Goal: Task Accomplishment & Management: Manage account settings

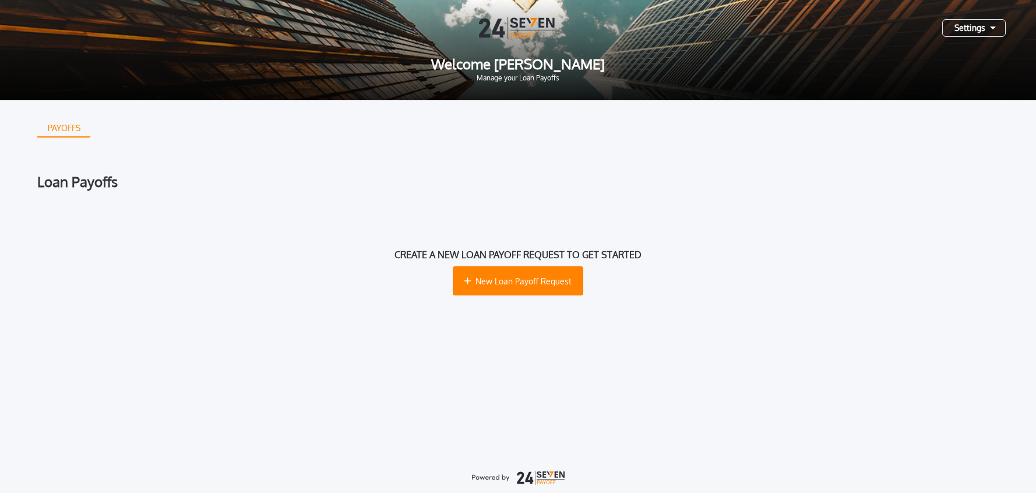
click at [205, 189] on div "Loan Payoffs Create a new loan payoff request to get started New Loan Payoff Re…" at bounding box center [517, 255] width 961 height 161
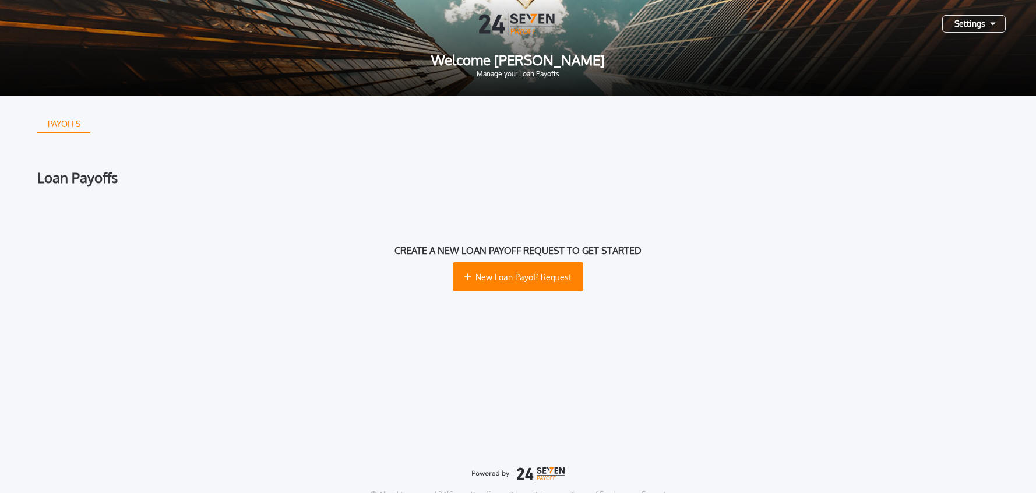
scroll to position [6, 0]
click at [967, 22] on div "Settings" at bounding box center [974, 23] width 64 height 17
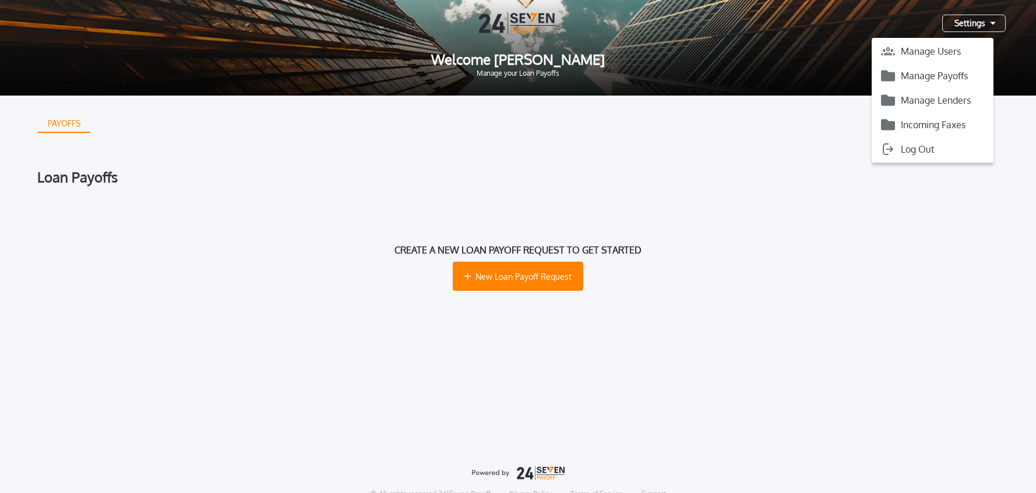
scroll to position [9, 0]
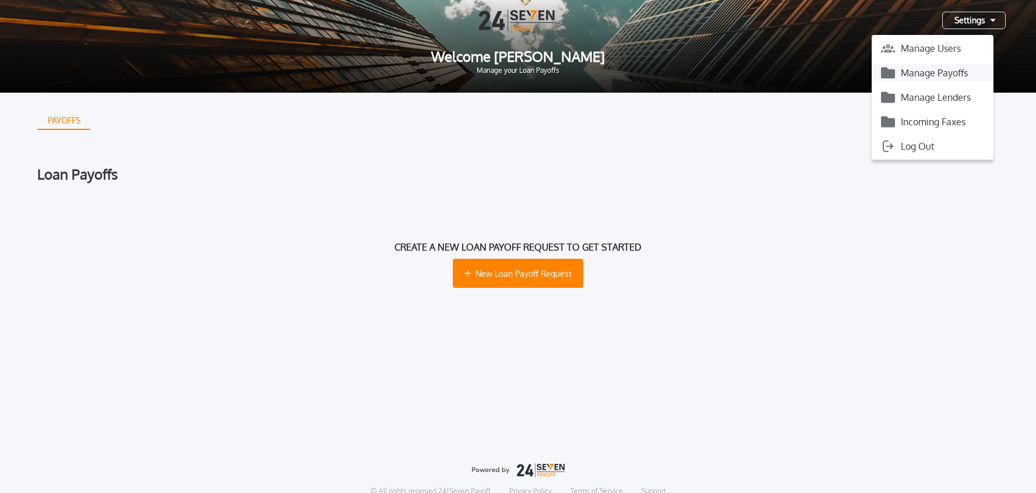
click at [965, 76] on button "Manage Payoffs" at bounding box center [933, 72] width 122 height 17
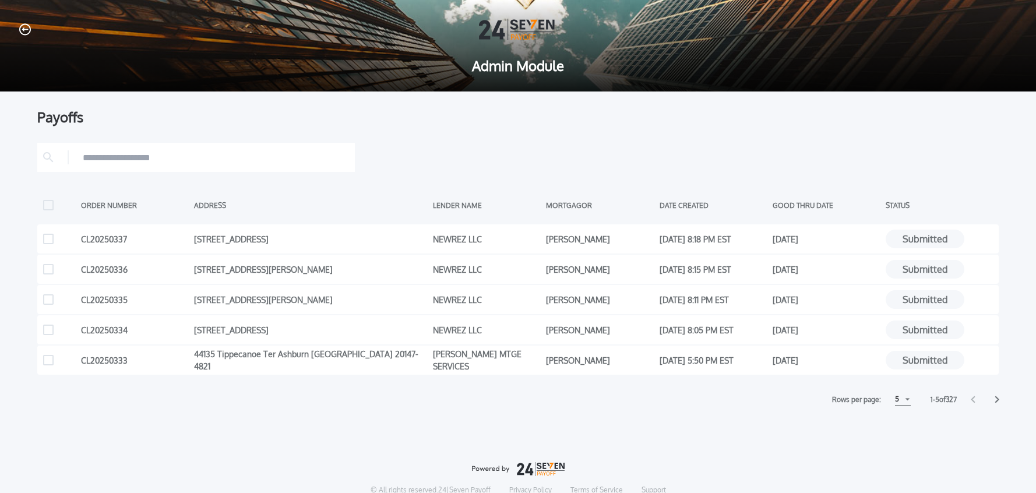
click at [897, 401] on div "5" at bounding box center [903, 399] width 16 height 12
click at [900, 443] on h1 "15" at bounding box center [902, 443] width 11 height 14
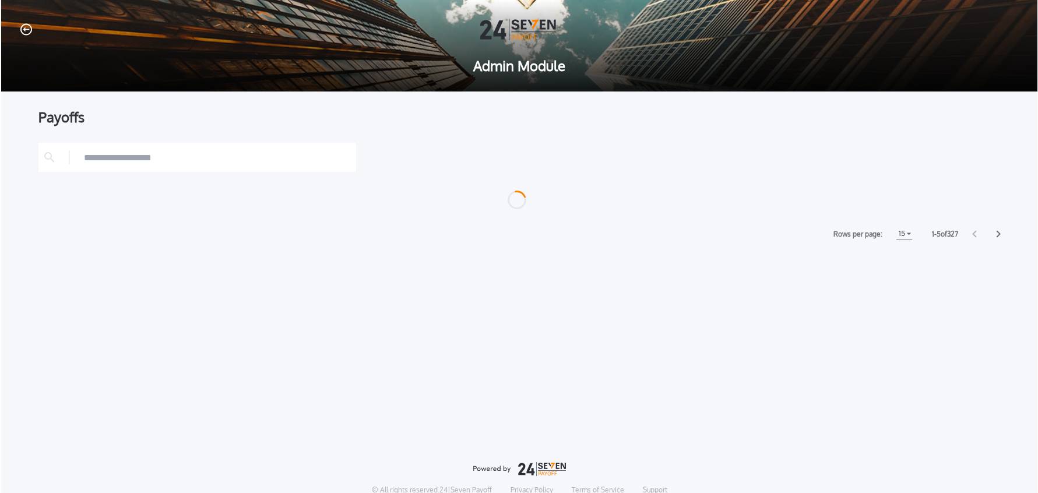
scroll to position [1, 0]
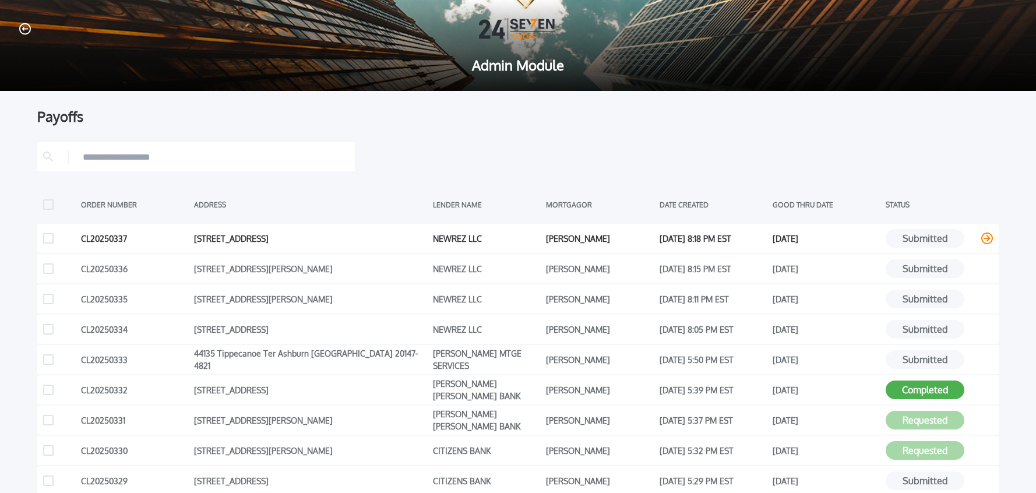
click at [987, 239] on icon at bounding box center [987, 238] width 12 height 12
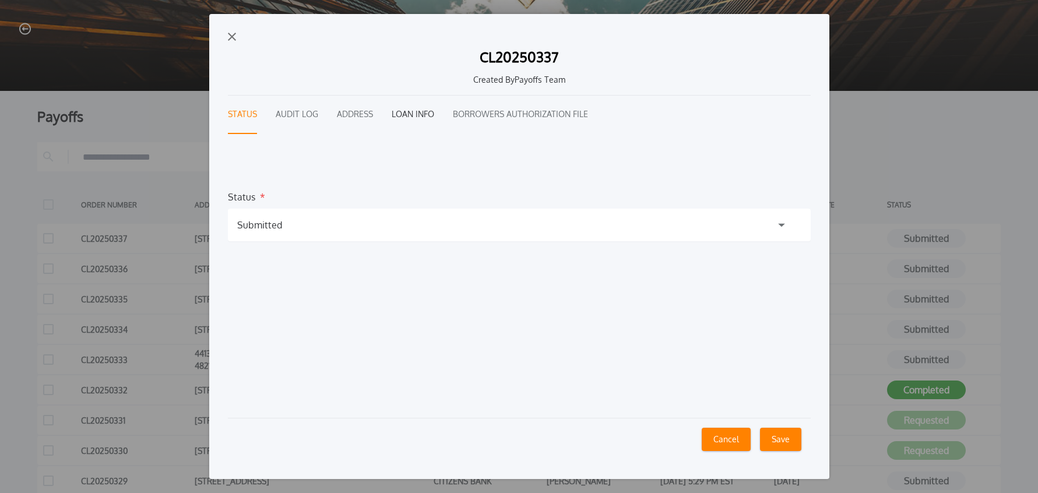
click at [397, 115] on button "Loan Info" at bounding box center [413, 115] width 43 height 38
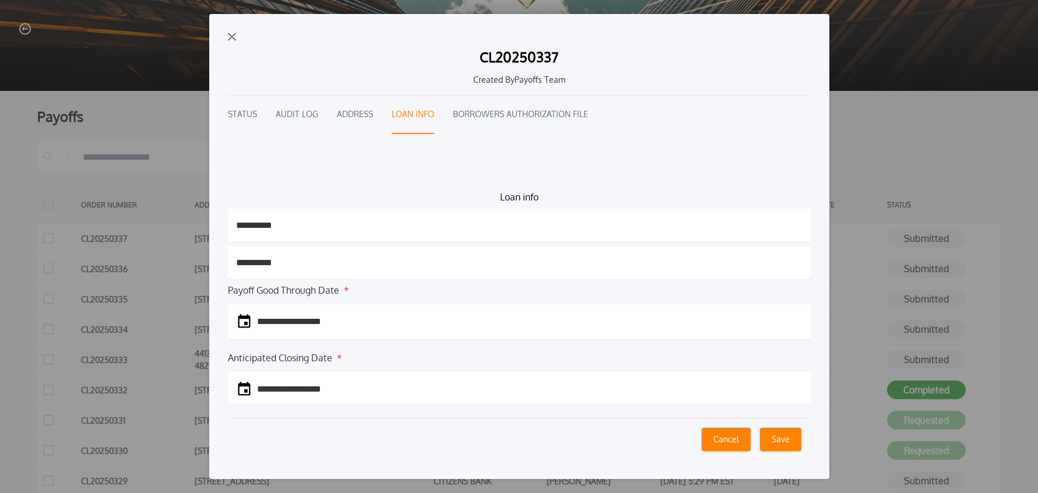
click at [234, 36] on img "button" at bounding box center [232, 37] width 8 height 8
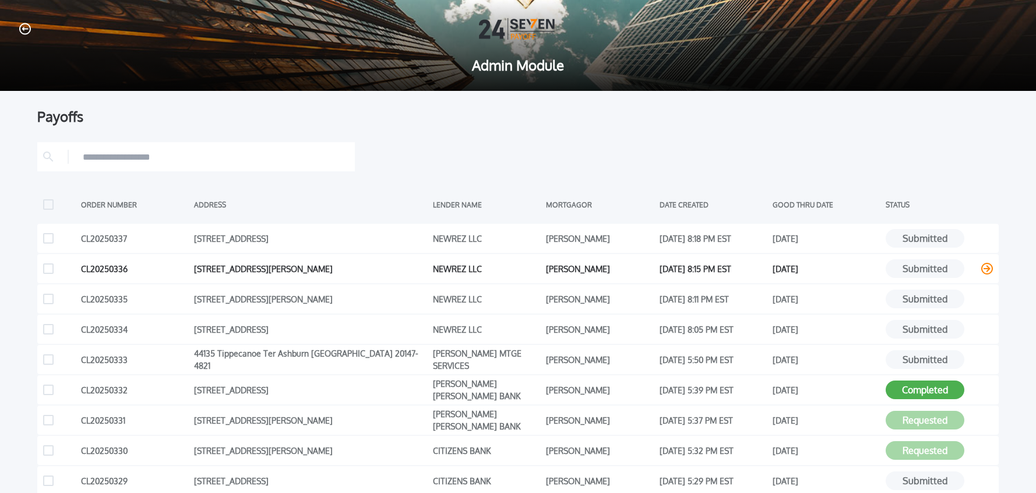
click at [988, 270] on icon at bounding box center [987, 269] width 12 height 12
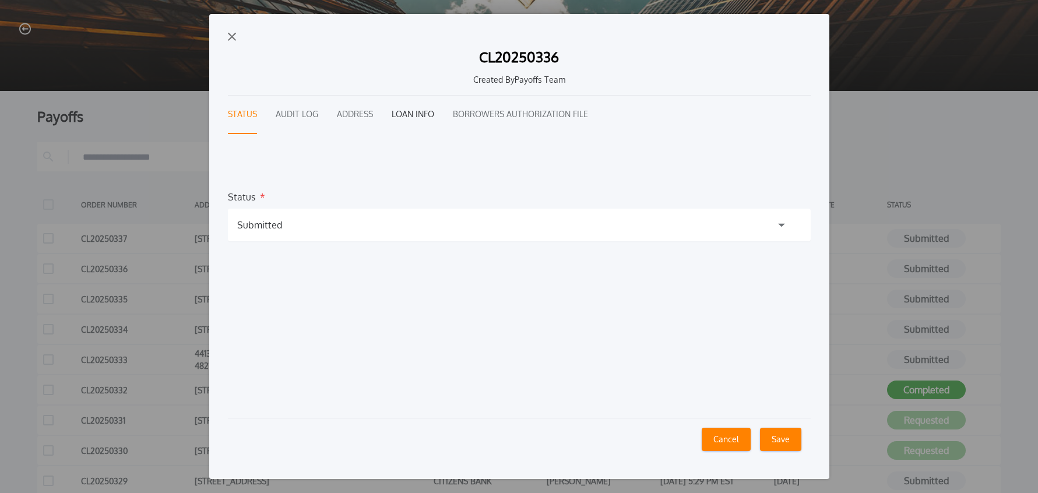
click at [418, 115] on button "Loan Info" at bounding box center [413, 115] width 43 height 38
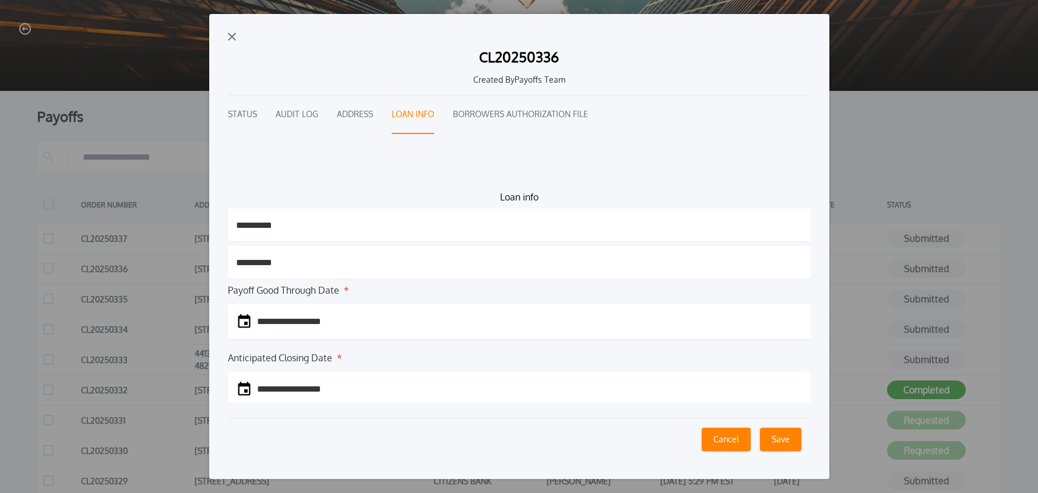
drag, startPoint x: 232, startPoint y: 36, endPoint x: 344, endPoint y: 79, distance: 120.2
click at [232, 36] on img "button" at bounding box center [232, 37] width 8 height 8
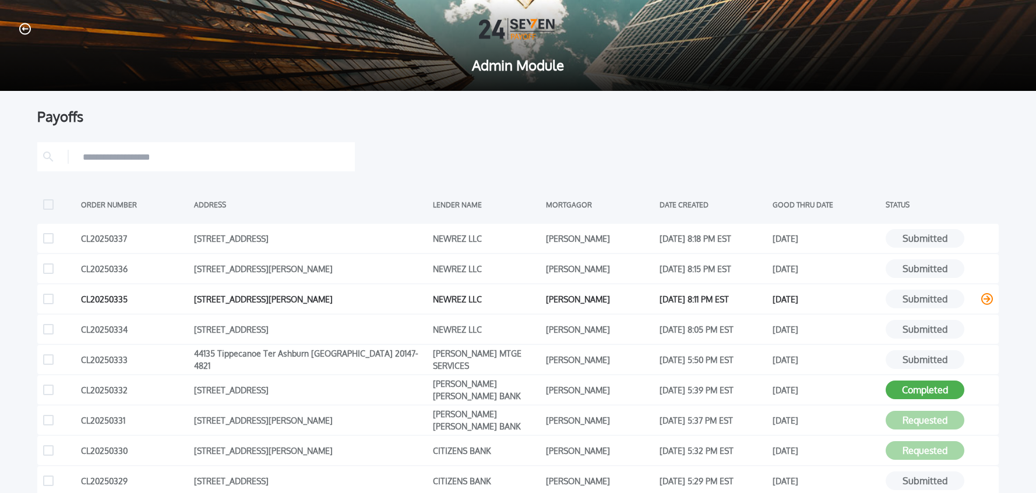
click at [989, 299] on icon at bounding box center [987, 299] width 12 height 12
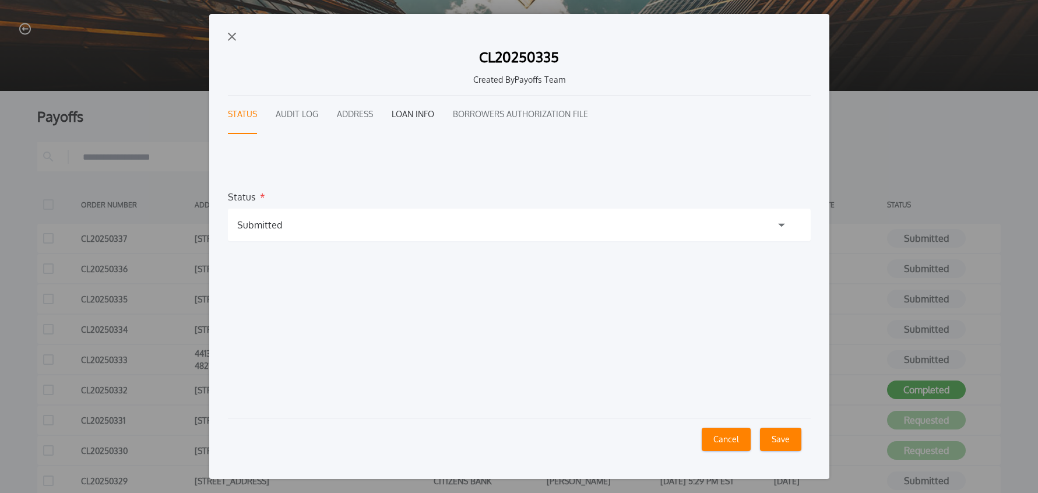
click at [413, 111] on button "Loan Info" at bounding box center [413, 115] width 43 height 38
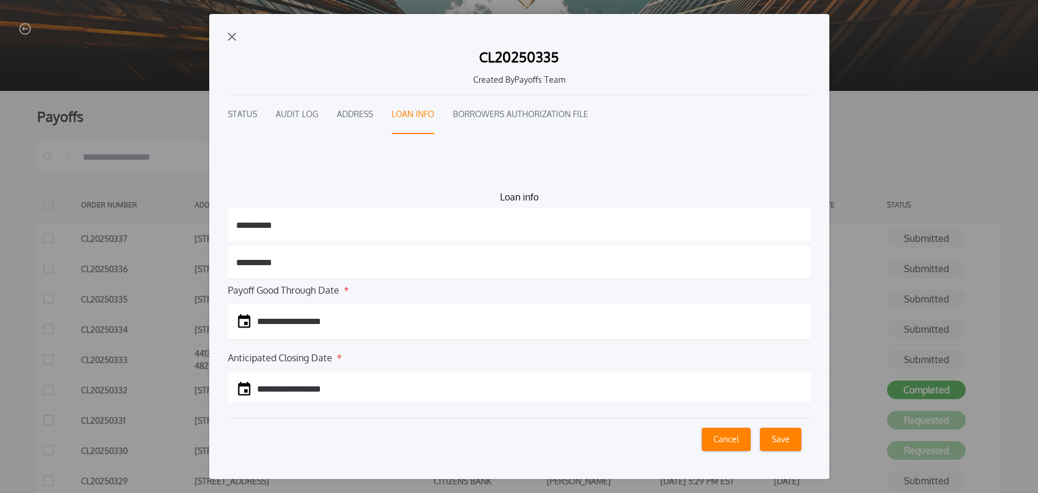
click at [230, 37] on img "button" at bounding box center [232, 37] width 8 height 8
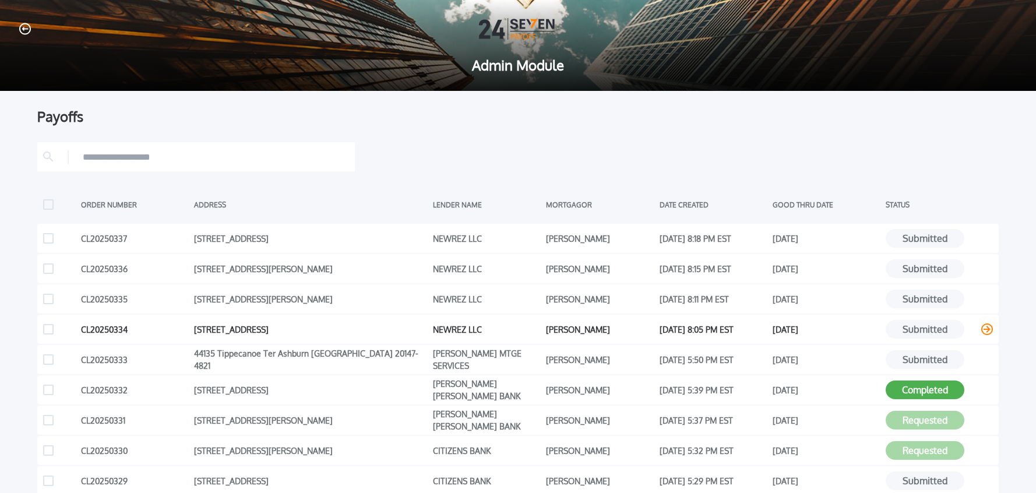
click at [988, 329] on icon at bounding box center [987, 329] width 12 height 12
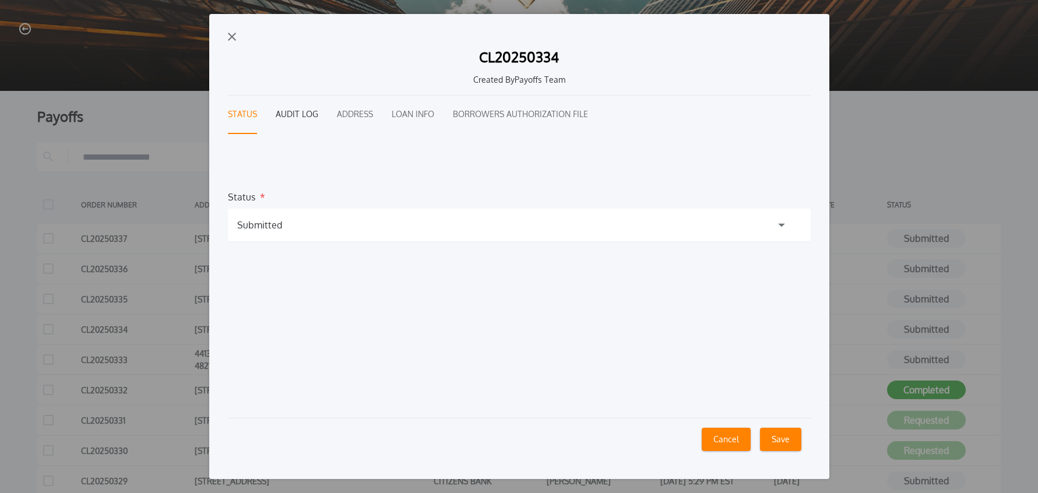
click at [306, 111] on button "Audit Log" at bounding box center [297, 115] width 43 height 38
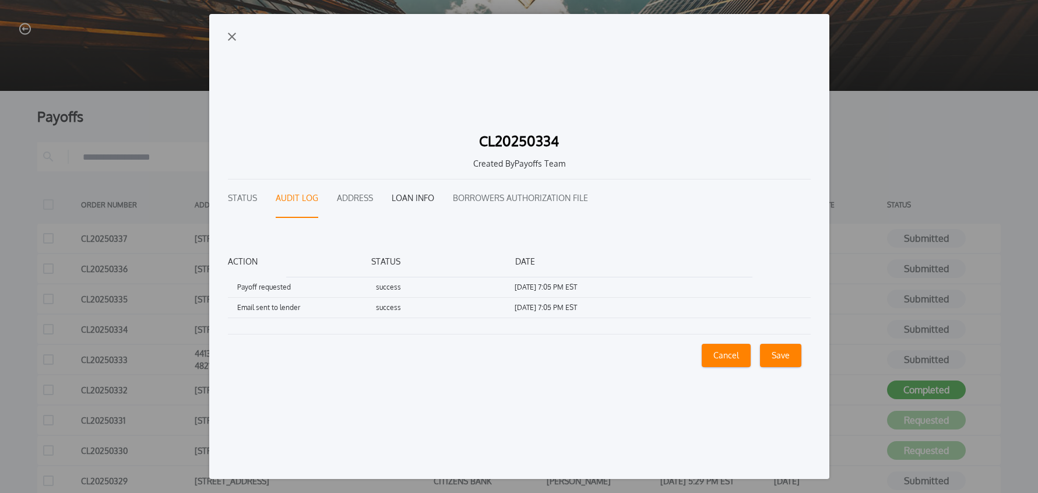
click at [406, 197] on button "Loan Info" at bounding box center [413, 198] width 43 height 38
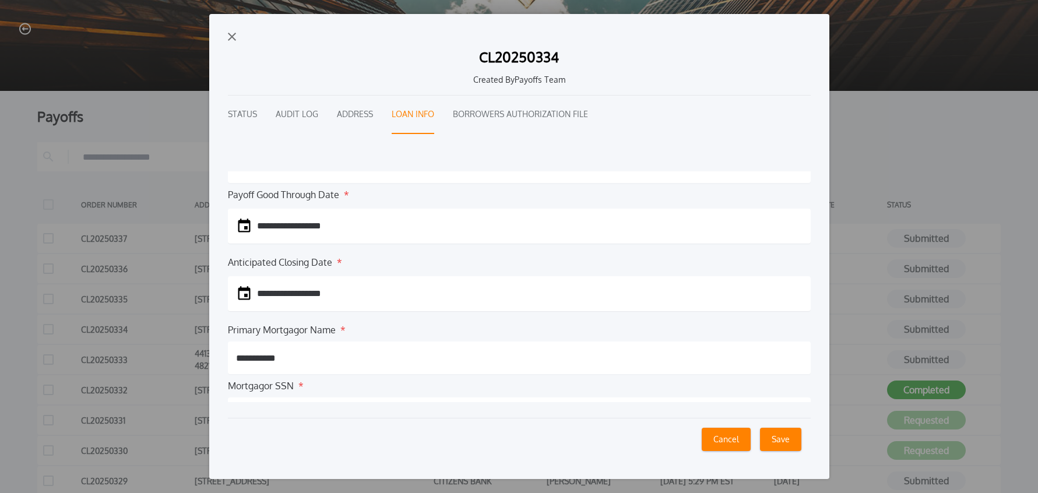
scroll to position [124, 0]
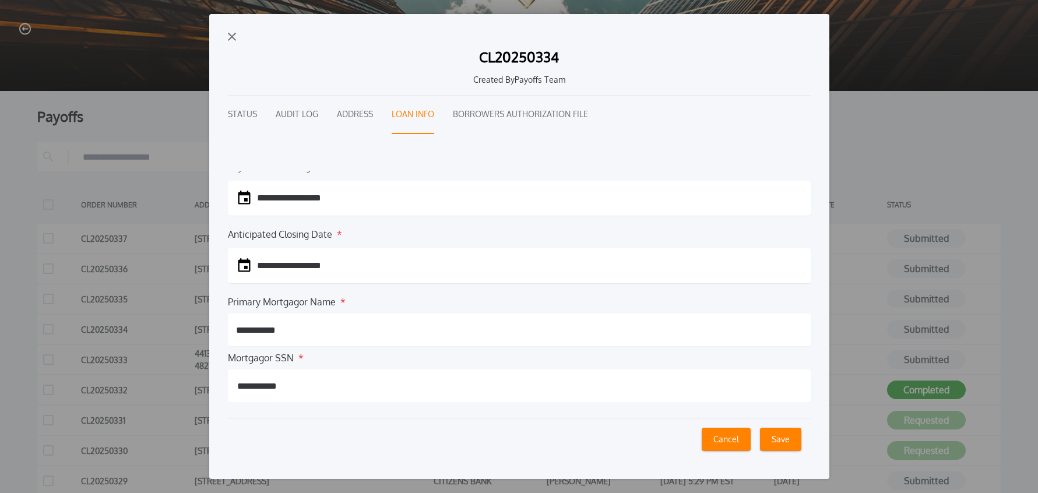
click at [482, 106] on button "Borrowers Authorization File" at bounding box center [520, 115] width 135 height 38
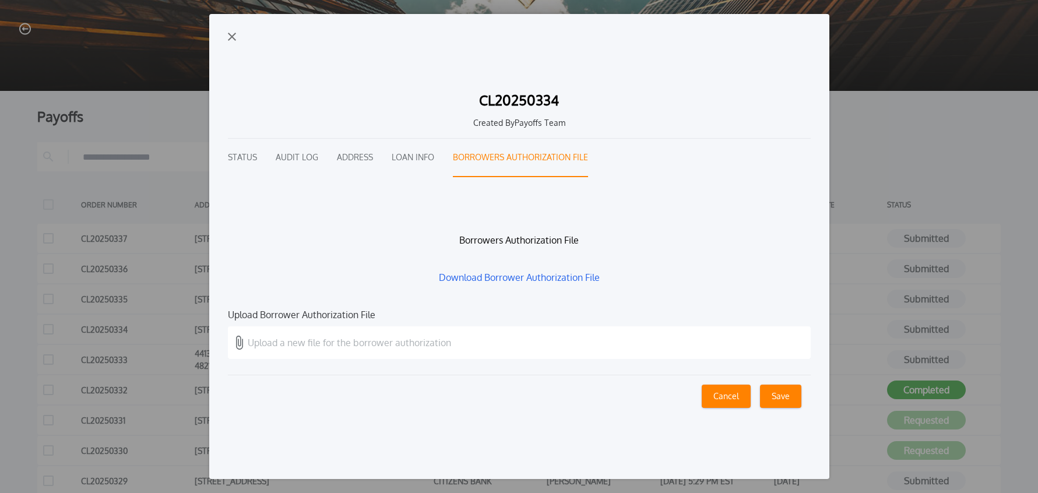
scroll to position [0, 0]
click at [501, 276] on link "Download Borrower Authorization File" at bounding box center [519, 277] width 583 height 14
click at [299, 157] on button "Audit Log" at bounding box center [297, 158] width 43 height 38
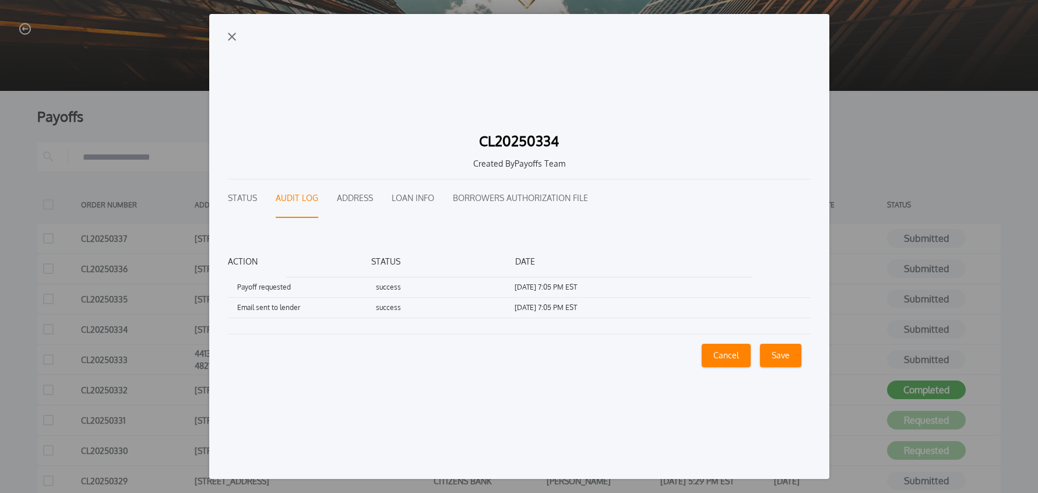
click at [256, 198] on div "Status Audit Log Address Loan Info Borrowers Authorization File" at bounding box center [519, 198] width 583 height 38
click at [249, 201] on button "Status" at bounding box center [242, 198] width 29 height 38
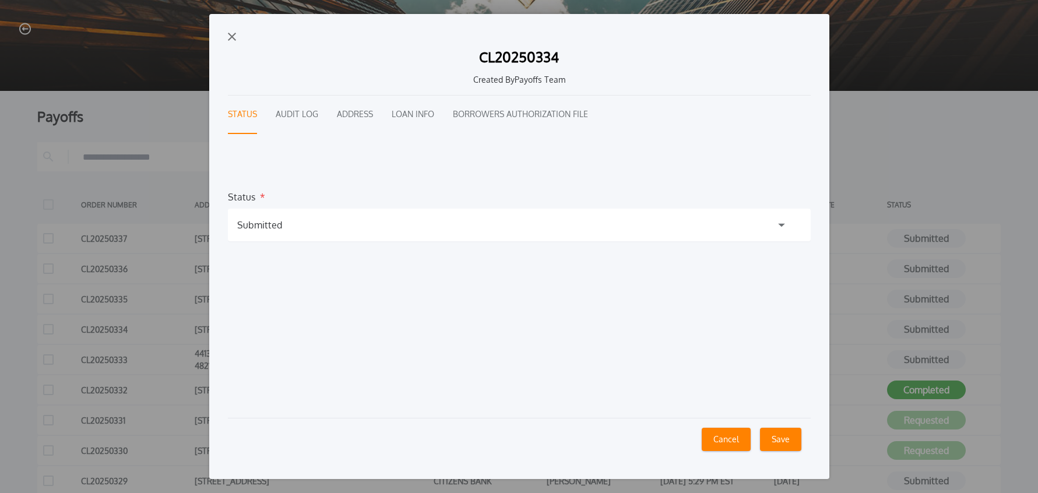
click at [281, 231] on div "Submitted" at bounding box center [519, 225] width 583 height 33
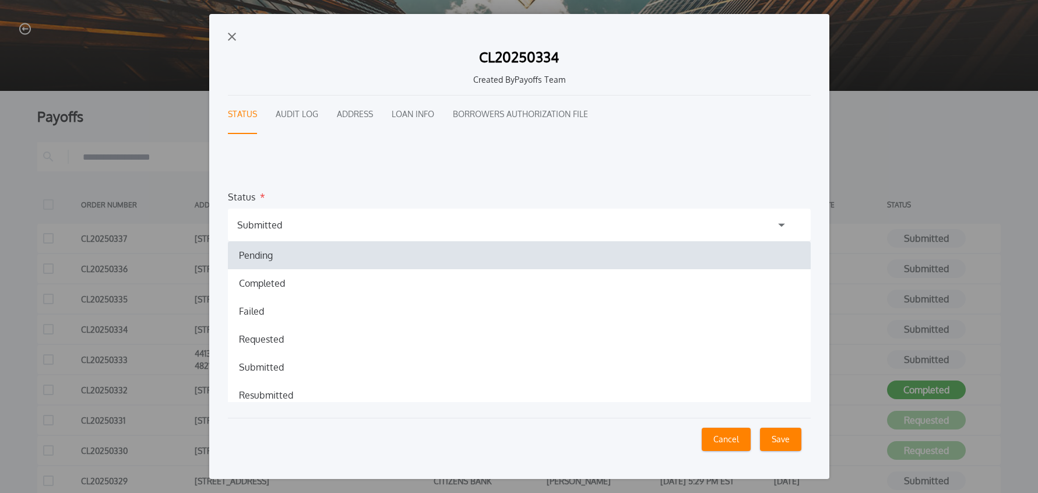
scroll to position [1, 0]
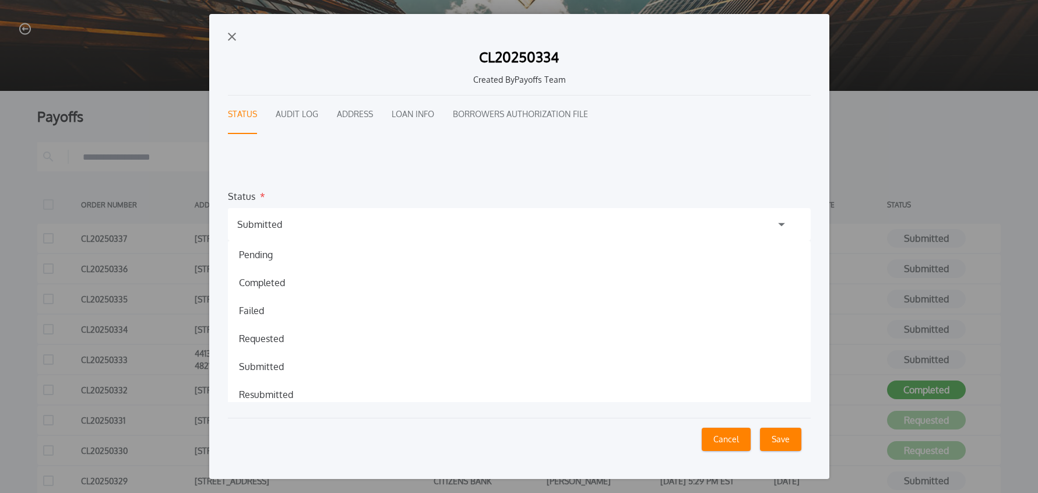
click at [261, 309] on h1 "Failed" at bounding box center [252, 311] width 44 height 14
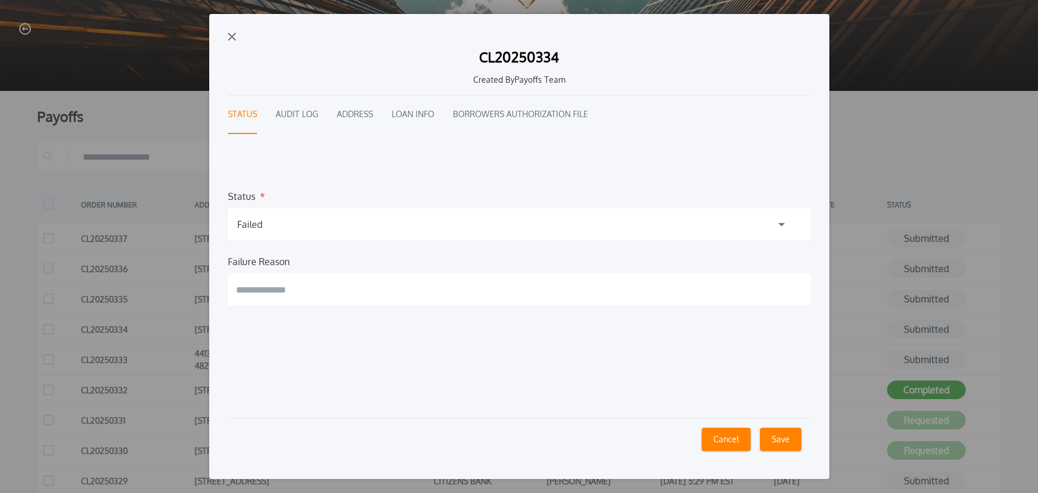
click at [278, 298] on input "text" at bounding box center [519, 289] width 583 height 33
click at [209, 14] on button "CL20250334 Created By Payoffs Team Status Audit Log Address Loan Info Borrowers…" at bounding box center [519, 246] width 620 height 464
click at [209, 14] on button "**********" at bounding box center [519, 246] width 620 height 464
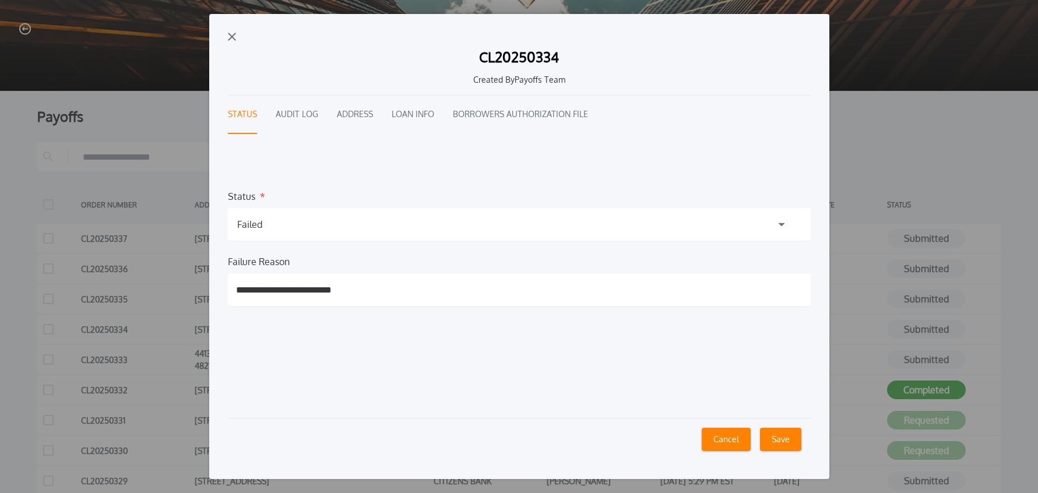
click at [209, 14] on button "**********" at bounding box center [519, 246] width 620 height 464
paste input "**********"
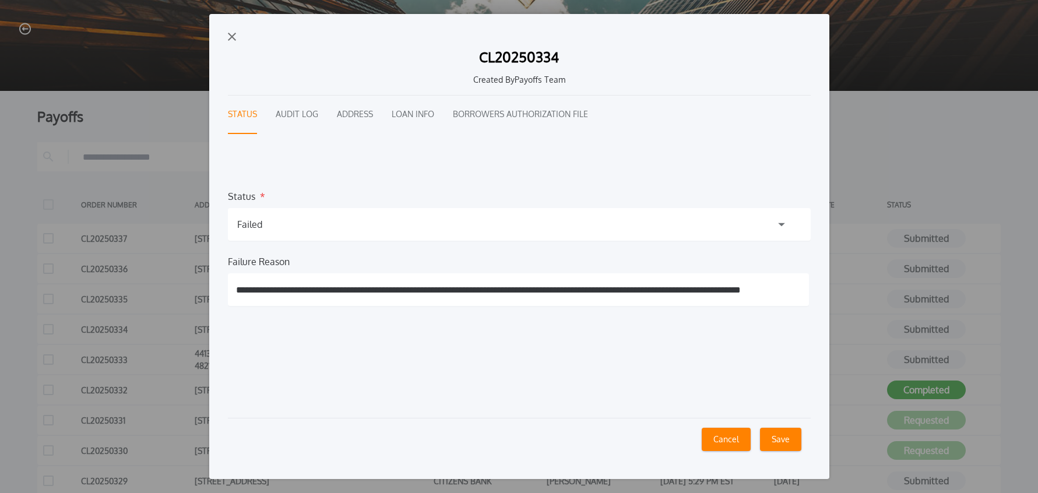
scroll to position [0, 34]
type input "**********"
click at [776, 439] on button "Save" at bounding box center [780, 439] width 41 height 23
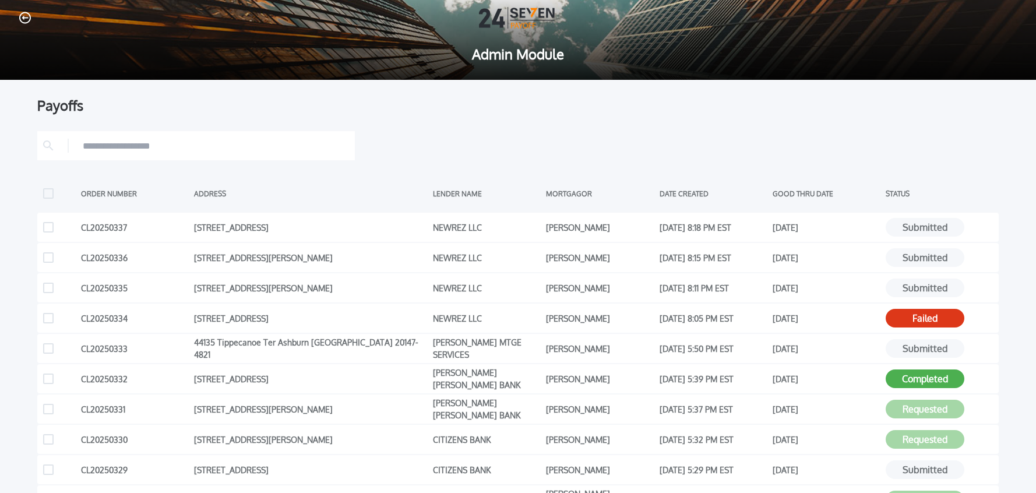
scroll to position [13, 0]
